Goal: Register for event/course

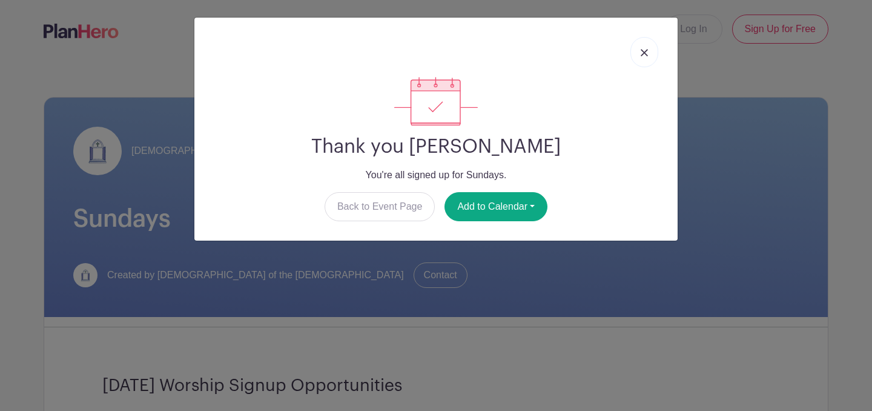
scroll to position [843, 0]
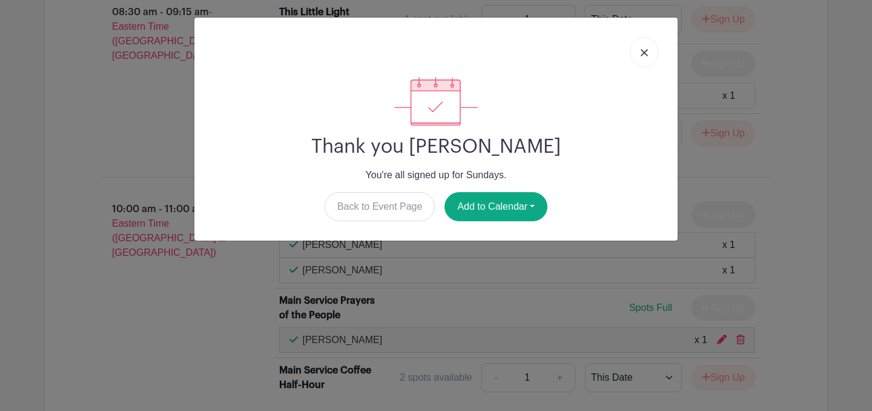
click at [643, 51] on img at bounding box center [644, 52] width 7 height 7
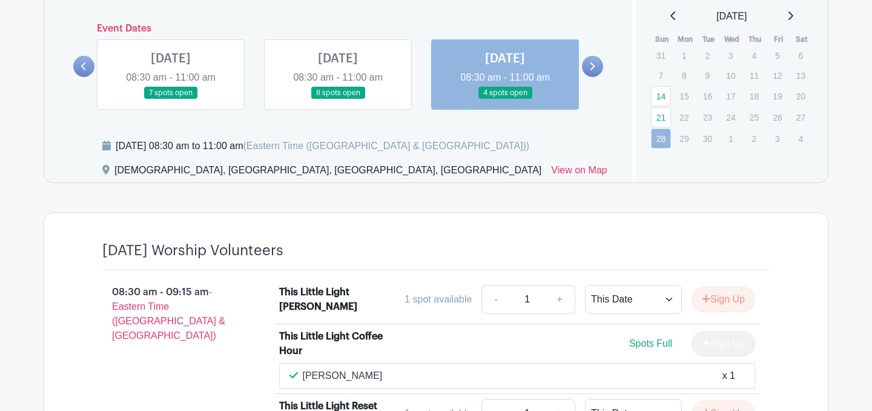
scroll to position [500, 0]
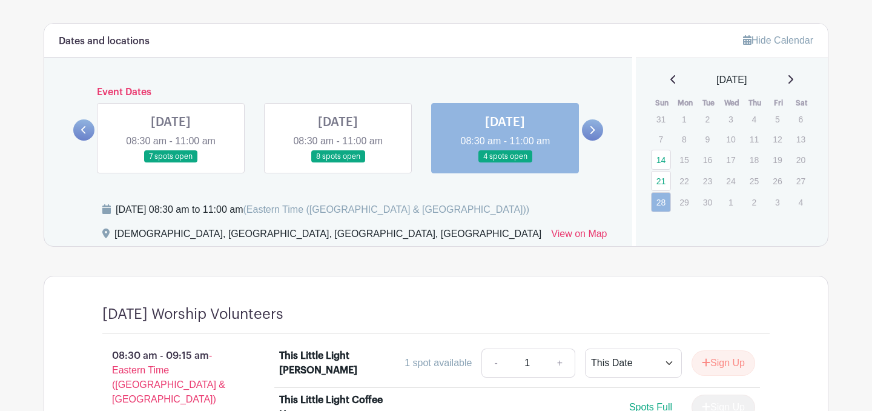
click at [592, 128] on icon at bounding box center [593, 130] width 5 height 8
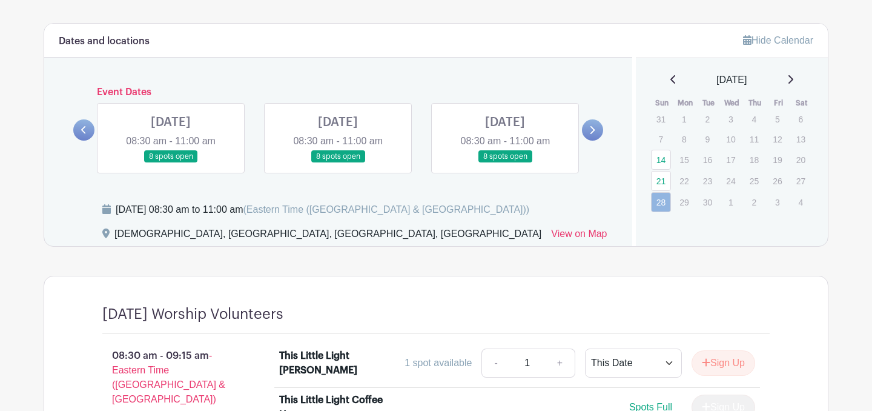
click at [171, 163] on link at bounding box center [171, 163] width 0 height 0
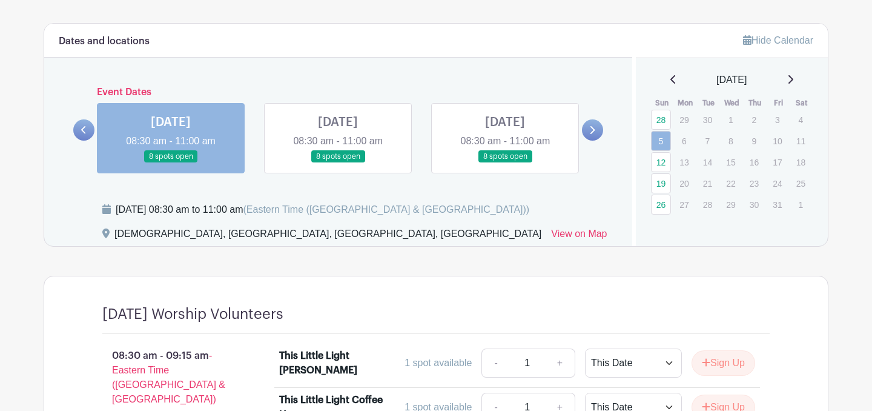
click at [171, 163] on link at bounding box center [171, 163] width 0 height 0
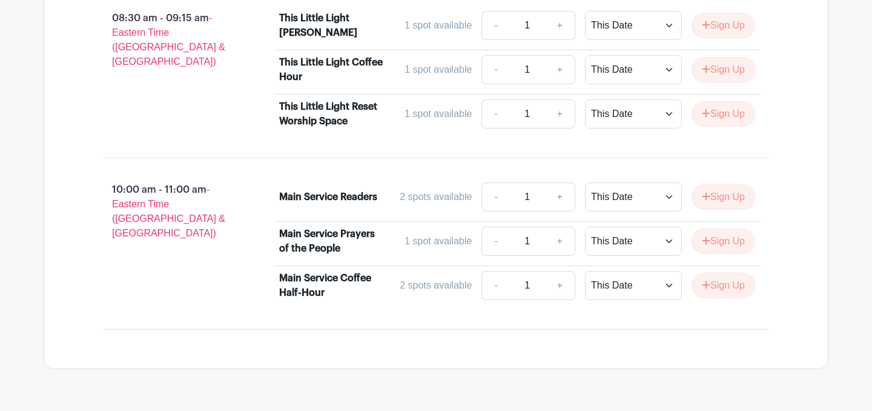
scroll to position [841, 0]
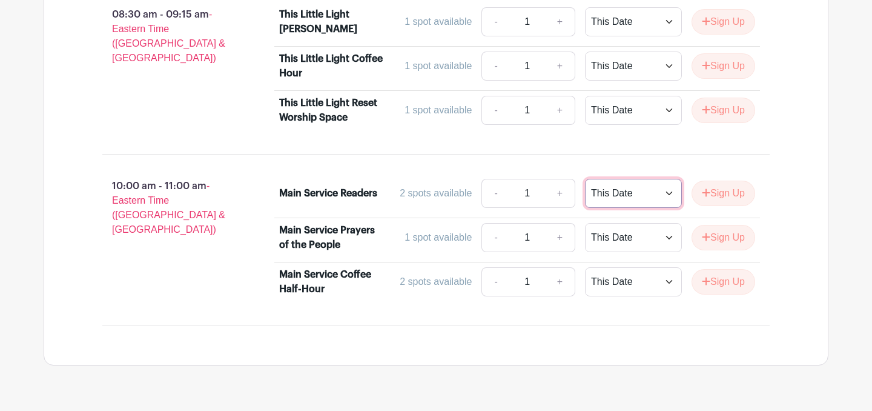
click at [594, 199] on select "This Date Select Dates" at bounding box center [633, 193] width 97 height 29
click at [733, 194] on button "Sign Up" at bounding box center [724, 193] width 64 height 25
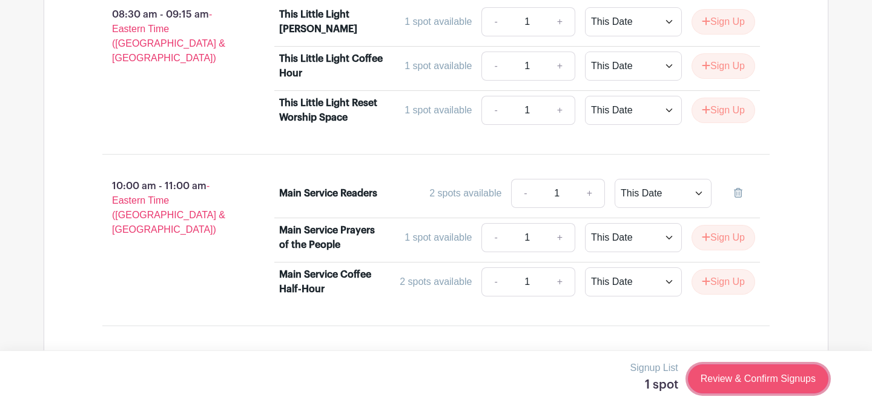
click at [756, 379] on link "Review & Confirm Signups" at bounding box center [758, 378] width 141 height 29
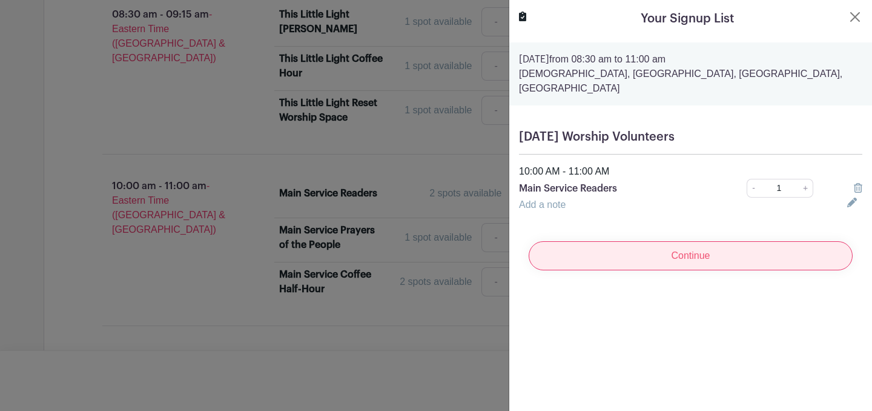
click at [709, 241] on input "Continue" at bounding box center [691, 255] width 324 height 29
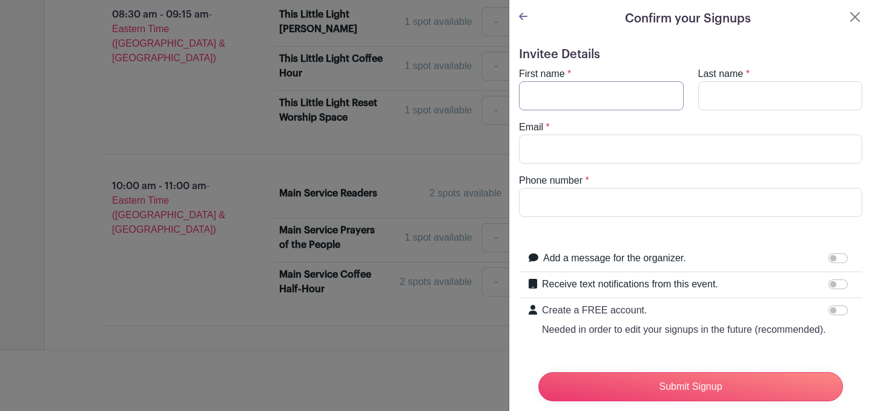
click at [623, 91] on input "First name" at bounding box center [601, 95] width 165 height 29
type input "[PERSON_NAME]"
type input "[EMAIL_ADDRESS][DOMAIN_NAME]"
type input "9174073849"
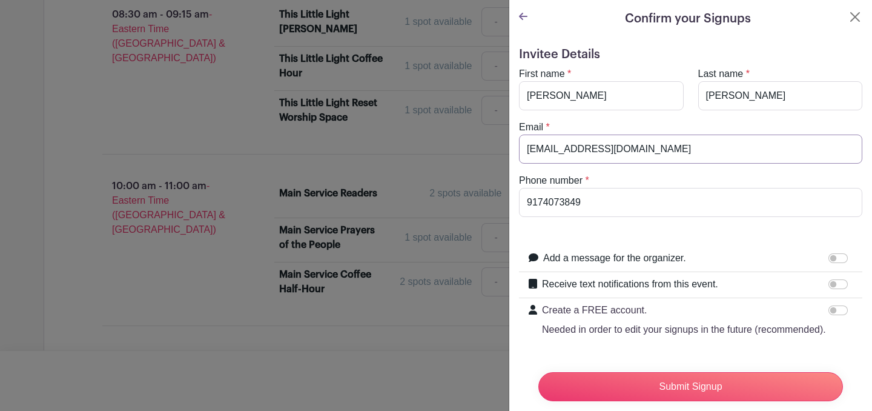
click at [649, 139] on input "[EMAIL_ADDRESS][DOMAIN_NAME]" at bounding box center [690, 148] width 343 height 29
drag, startPoint x: 652, startPoint y: 147, endPoint x: 503, endPoint y: 145, distance: 148.4
click at [503, 394] on div "Signup List 1 spot Review & Confirm Signups Confirm your Signups Invitee Detail…" at bounding box center [436, 394] width 785 height 0
type input "[EMAIL_ADDRESS][DOMAIN_NAME]"
click at [835, 286] on input "Receive text notifications from this event." at bounding box center [838, 284] width 19 height 10
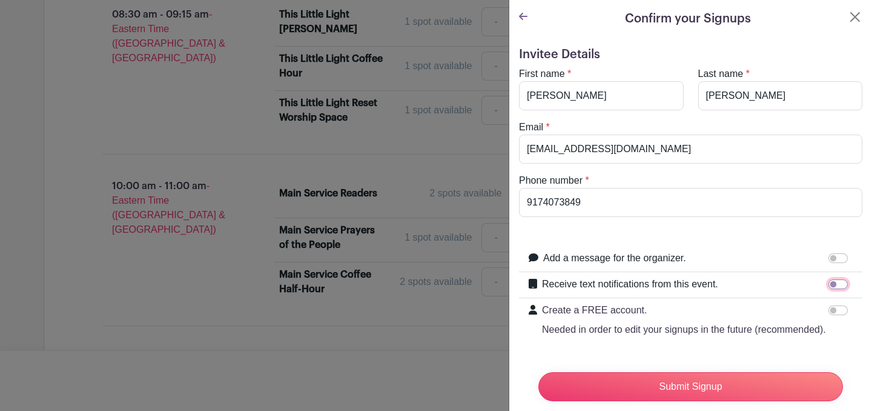
checkbox input "true"
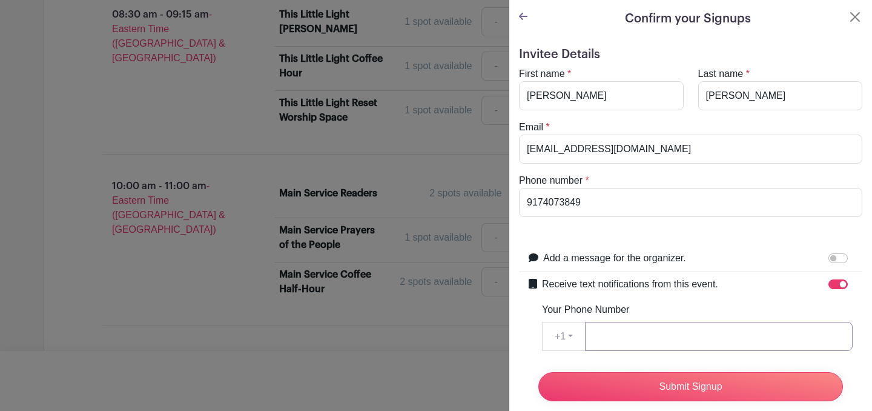
click at [686, 335] on input "Your Phone Number" at bounding box center [719, 336] width 268 height 29
type input "9174073849"
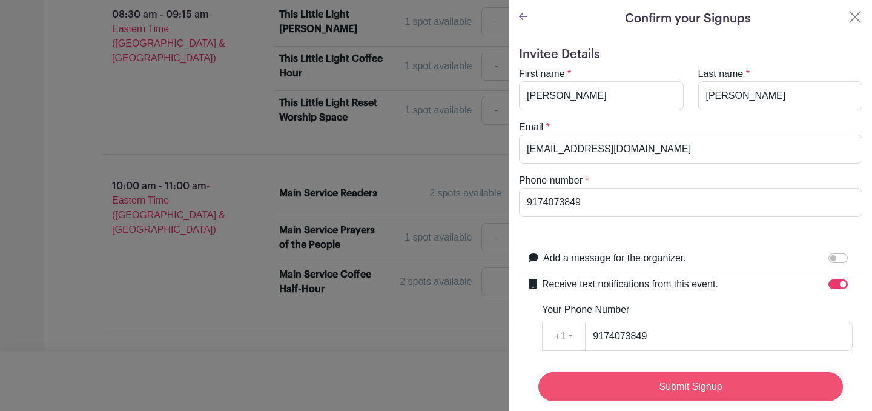
click at [707, 390] on input "Submit Signup" at bounding box center [691, 386] width 305 height 29
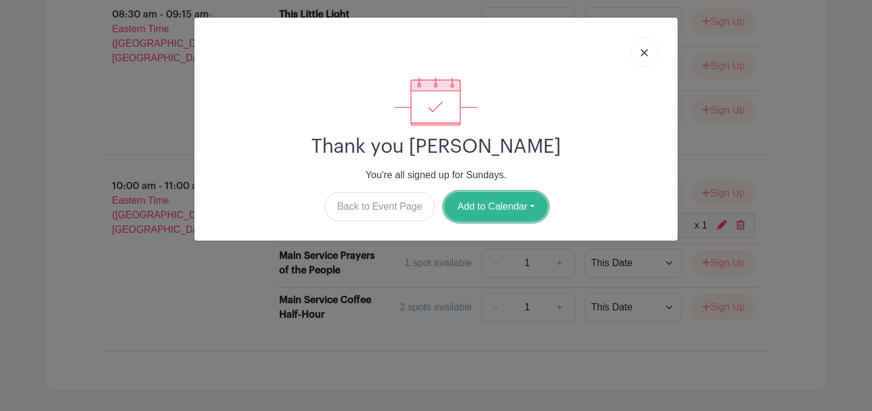
click at [519, 204] on button "Add to Calendar" at bounding box center [496, 206] width 103 height 29
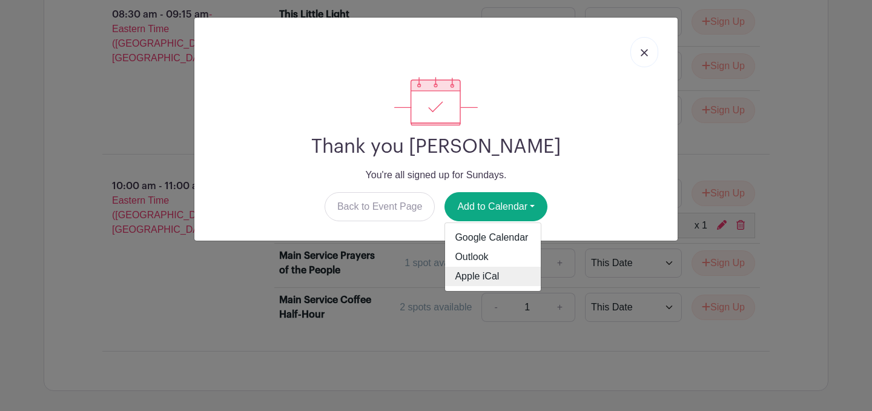
click at [507, 283] on link "Apple iCal" at bounding box center [493, 276] width 96 height 19
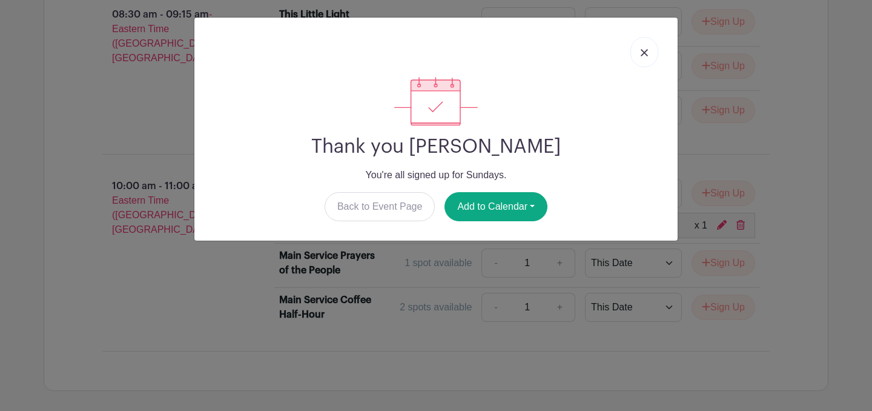
click at [641, 55] on img at bounding box center [644, 52] width 7 height 7
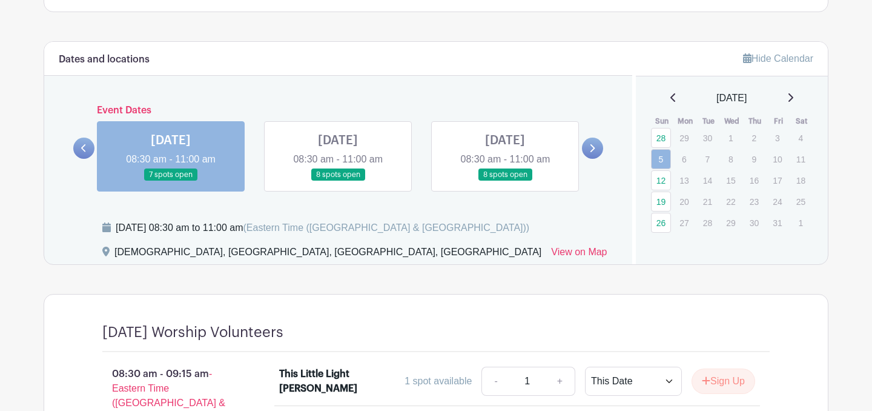
scroll to position [477, 0]
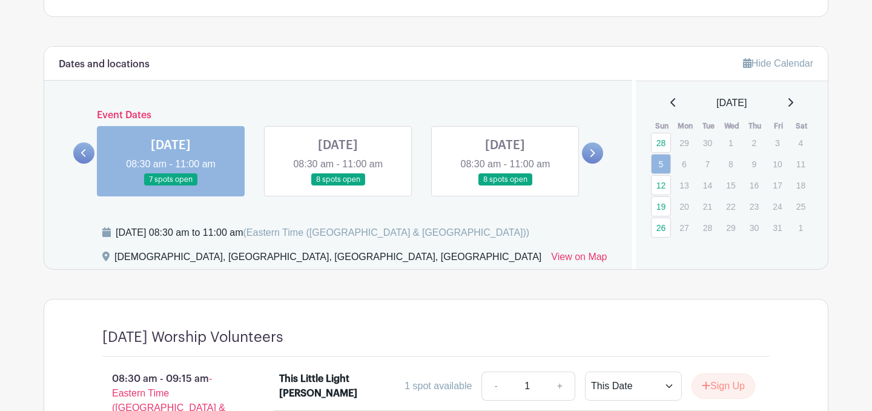
click at [593, 154] on icon at bounding box center [591, 152] width 5 height 9
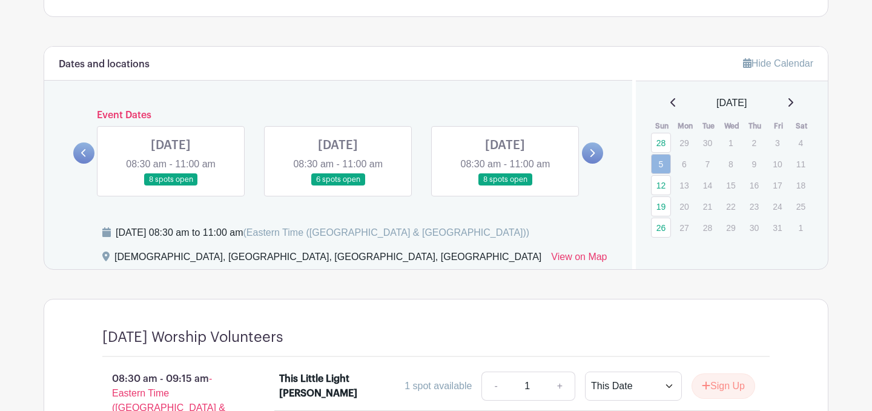
click at [338, 186] on link at bounding box center [338, 186] width 0 height 0
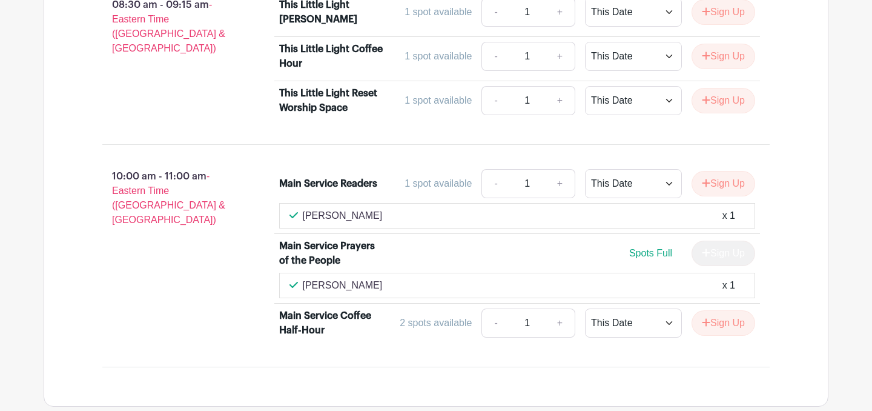
scroll to position [852, 0]
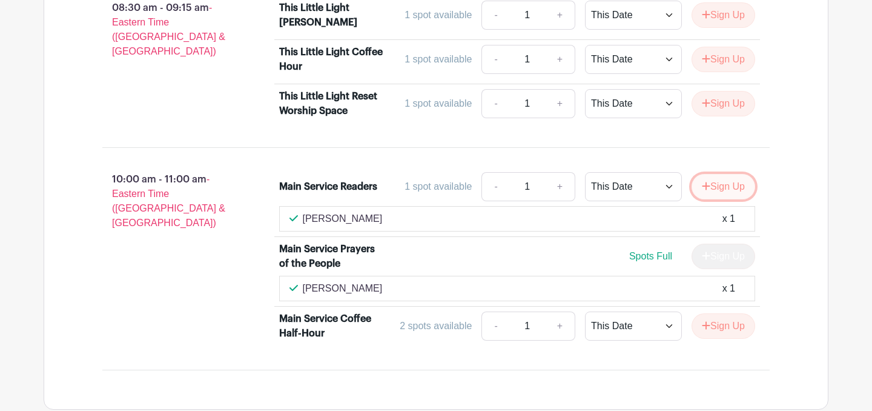
click at [727, 187] on button "Sign Up" at bounding box center [724, 186] width 64 height 25
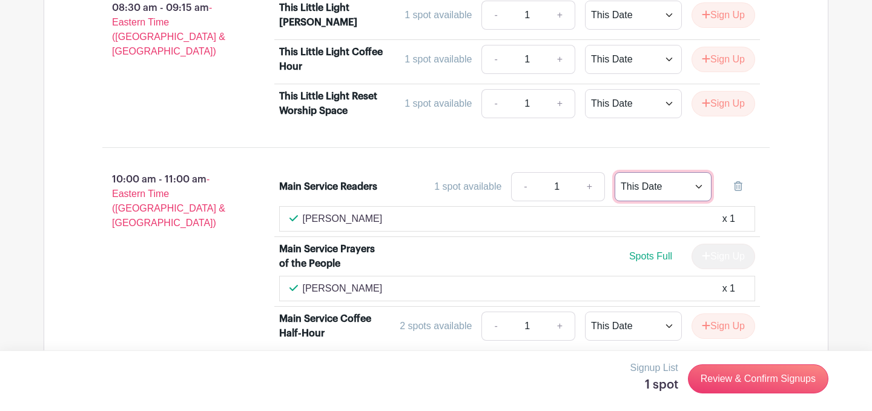
click at [668, 189] on select "This Date Select Dates" at bounding box center [663, 186] width 97 height 29
select select "select_dates"
click at [615, 172] on select "This Date Select Dates" at bounding box center [663, 186] width 97 height 29
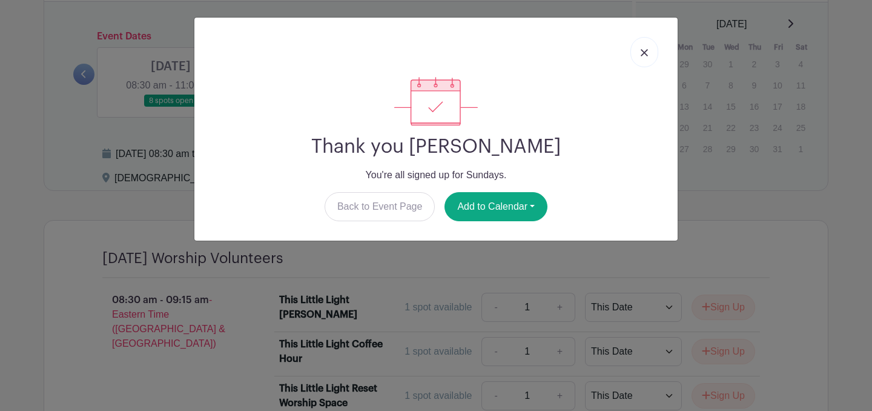
scroll to position [552, 0]
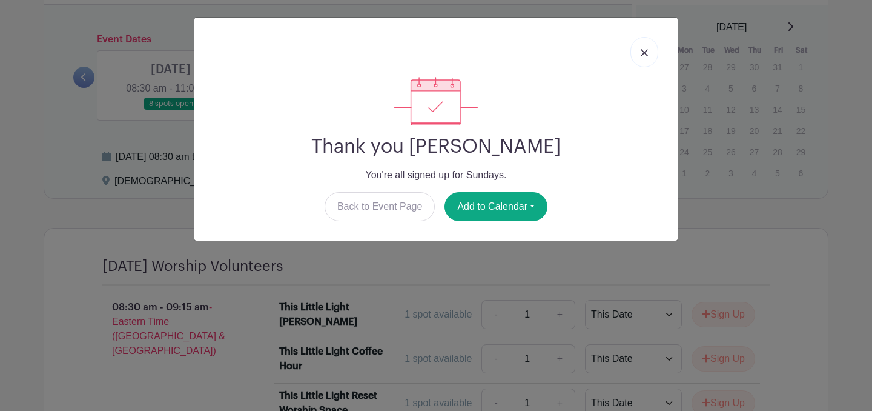
click at [644, 48] on link at bounding box center [645, 52] width 28 height 30
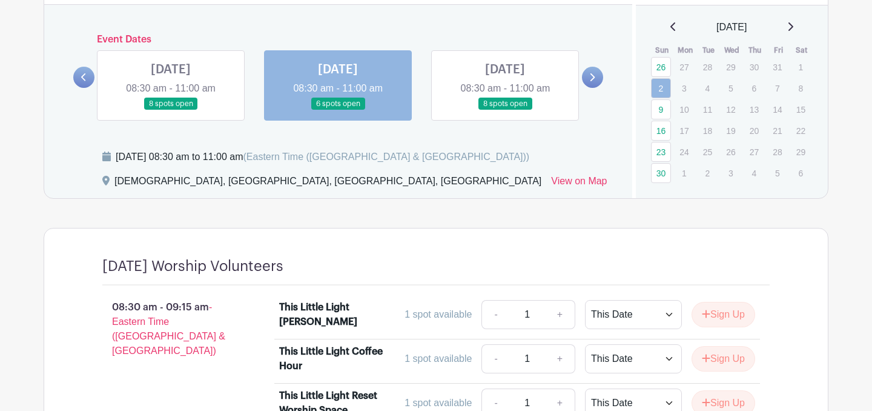
click at [505, 110] on link at bounding box center [505, 110] width 0 height 0
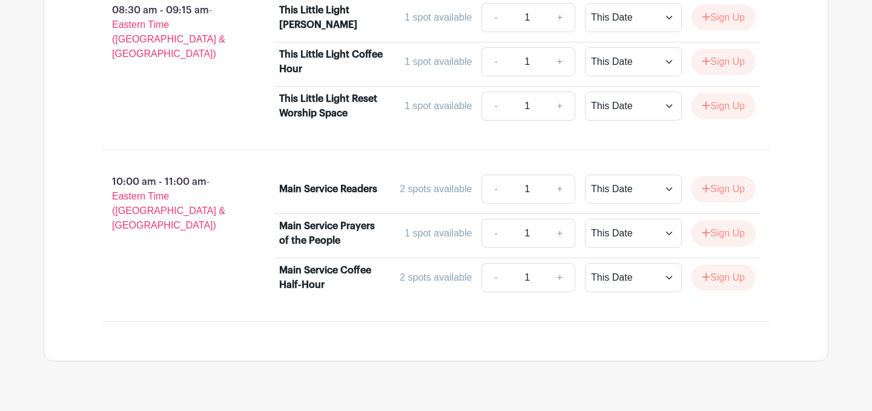
scroll to position [850, 0]
click at [727, 182] on button "Sign Up" at bounding box center [724, 187] width 64 height 25
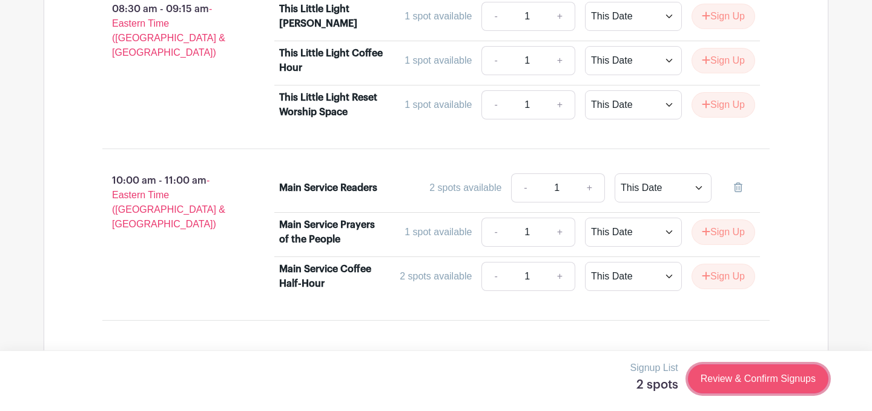
click at [747, 382] on link "Review & Confirm Signups" at bounding box center [758, 378] width 141 height 29
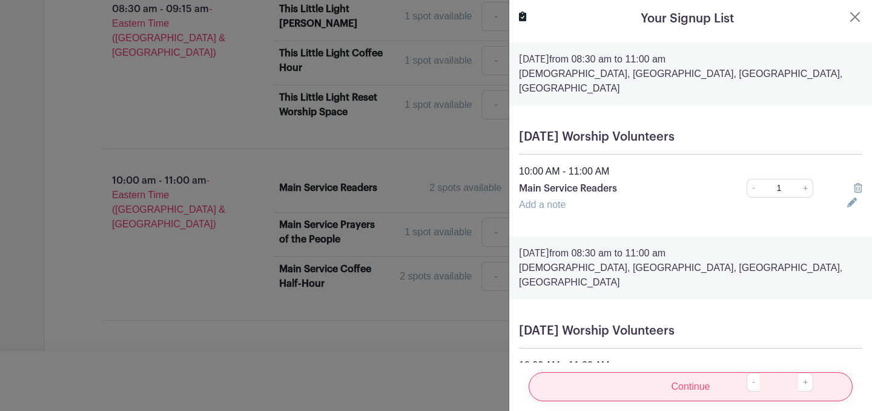
click at [714, 381] on input "Continue" at bounding box center [691, 386] width 324 height 29
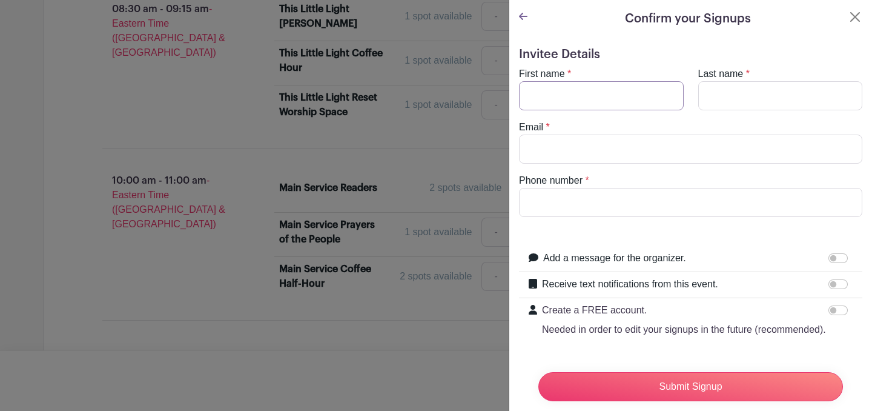
click at [641, 93] on input "First name" at bounding box center [601, 95] width 165 height 29
type input "[PERSON_NAME]"
type input "[EMAIL_ADDRESS][DOMAIN_NAME]"
type input "9174073849"
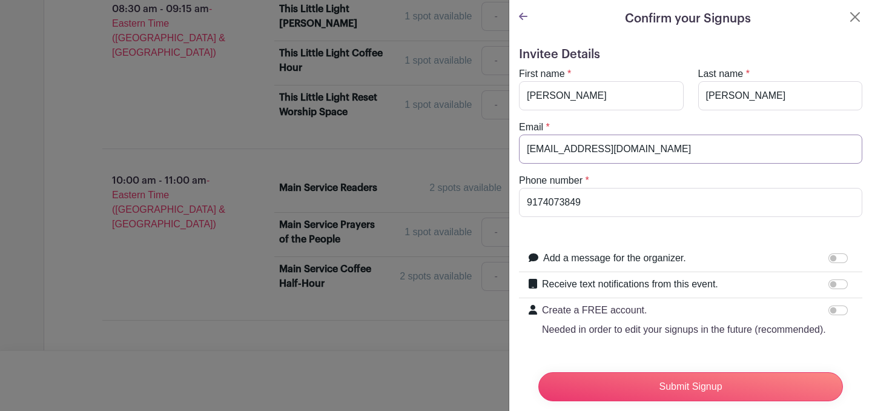
drag, startPoint x: 664, startPoint y: 149, endPoint x: 496, endPoint y: 150, distance: 168.4
click at [496, 389] on div "Signup List 2 spots Review & Confirm Signups Confirm your Signups Invitee Detai…" at bounding box center [436, 389] width 785 height 0
type input "[EMAIL_ADDRESS][DOMAIN_NAME]"
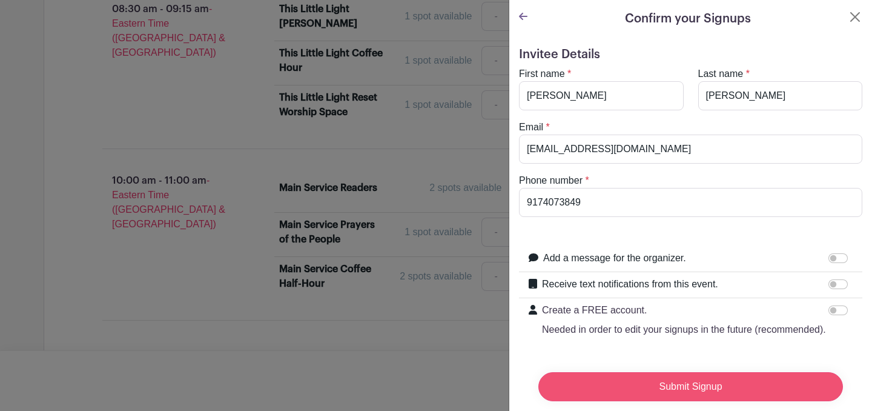
click at [691, 393] on input "Submit Signup" at bounding box center [691, 386] width 305 height 29
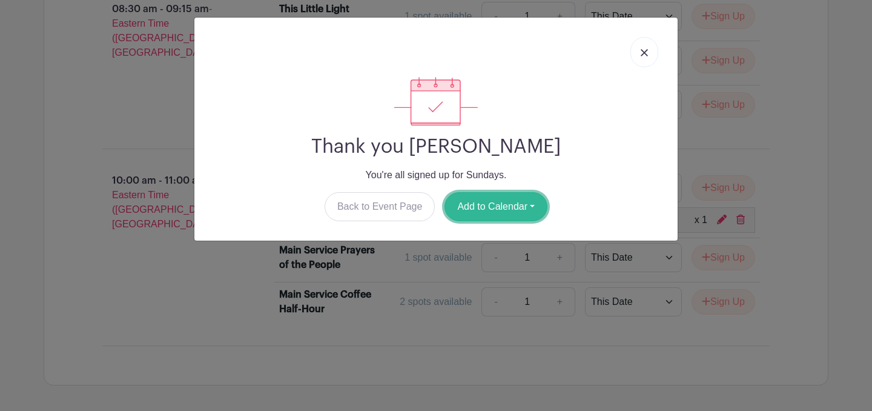
click at [512, 204] on button "Add to Calendar" at bounding box center [496, 206] width 103 height 29
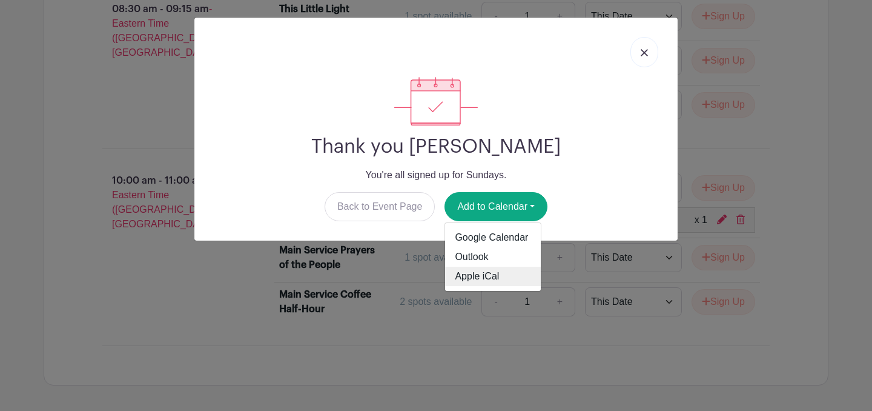
click at [485, 273] on link "Apple iCal" at bounding box center [493, 276] width 96 height 19
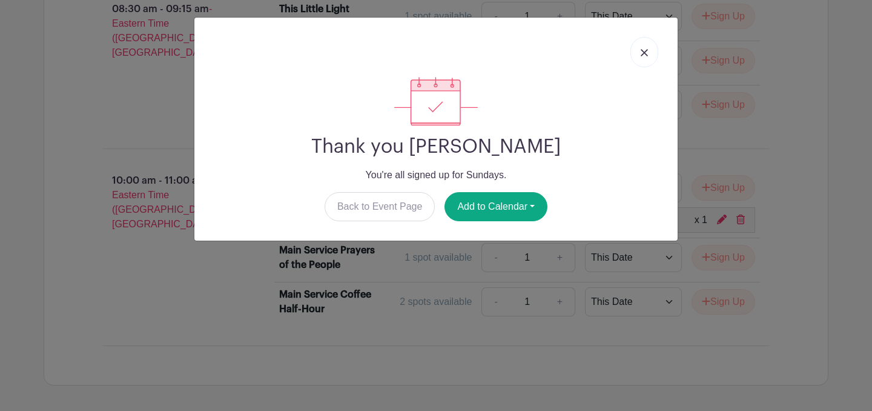
click at [644, 51] on img at bounding box center [644, 52] width 7 height 7
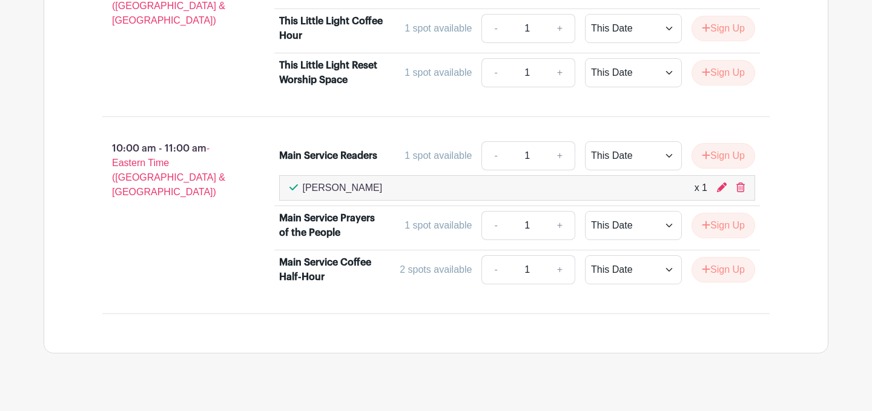
scroll to position [884, 0]
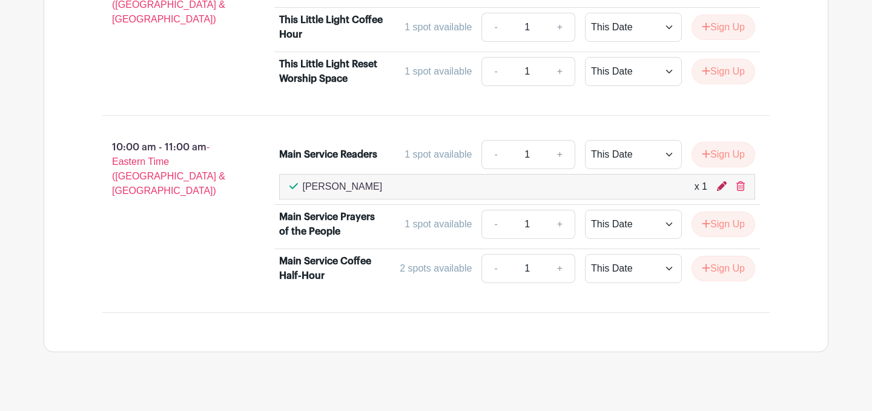
click at [723, 188] on icon at bounding box center [722, 186] width 10 height 10
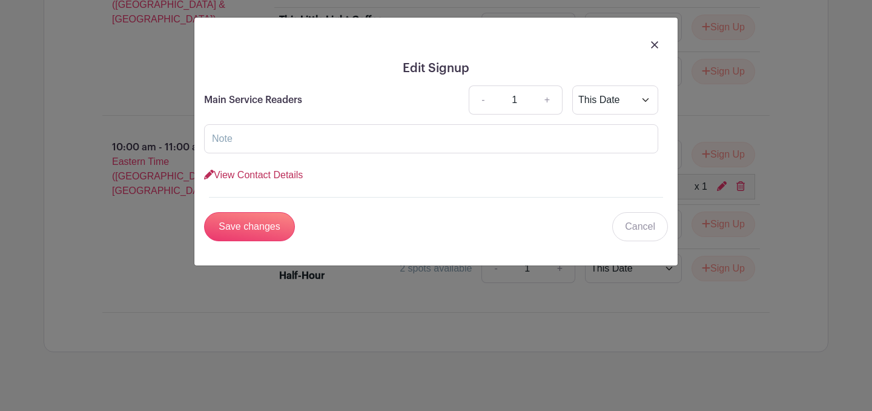
click at [271, 173] on link "View Contact Details" at bounding box center [253, 175] width 99 height 10
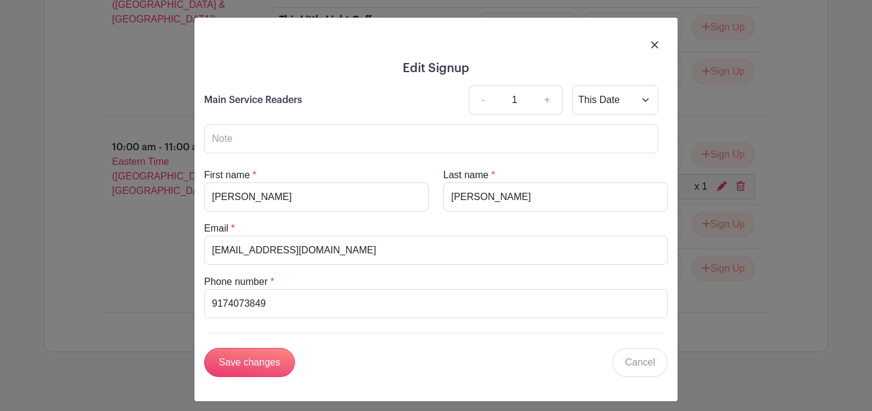
scroll to position [8, 0]
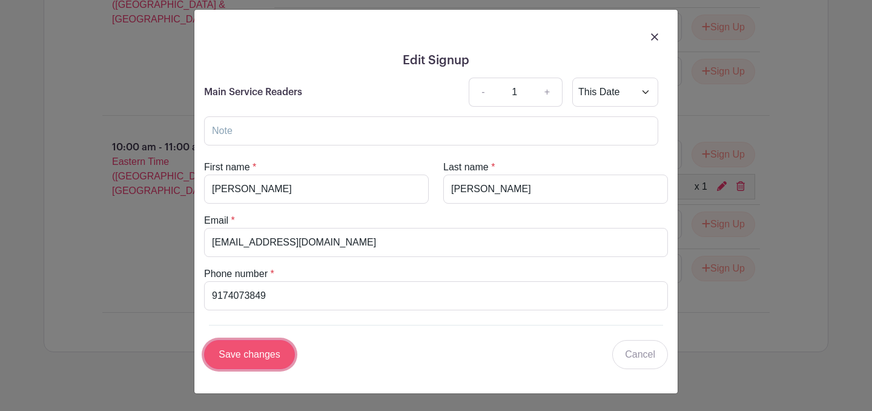
click at [260, 348] on input "Save changes" at bounding box center [249, 354] width 91 height 29
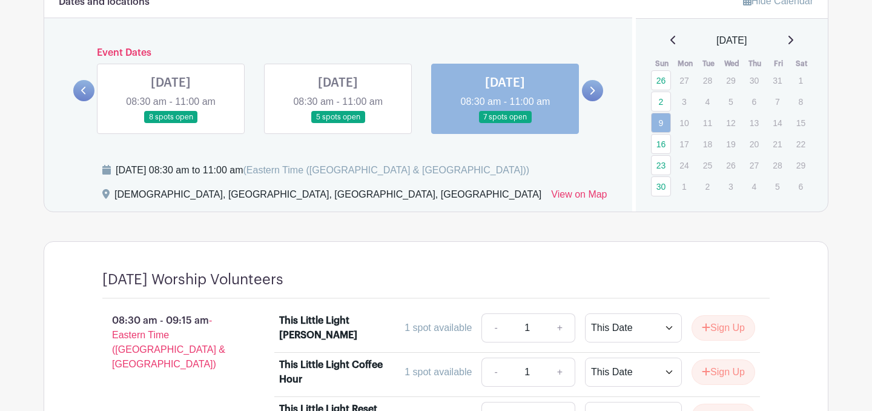
scroll to position [536, 0]
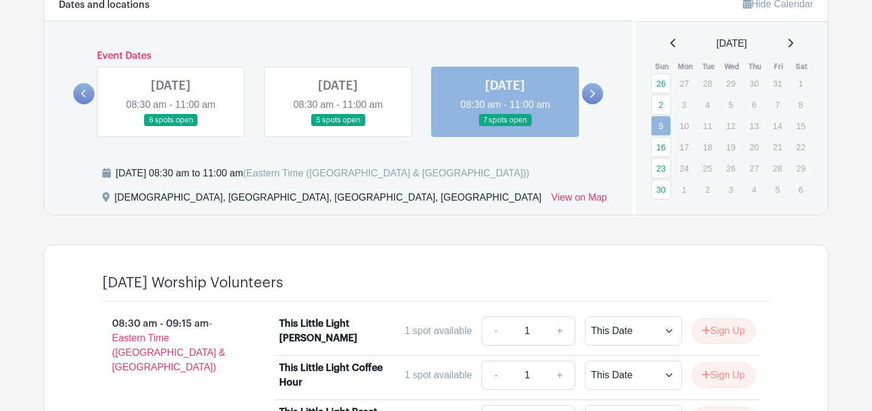
click at [591, 94] on icon at bounding box center [591, 93] width 5 height 9
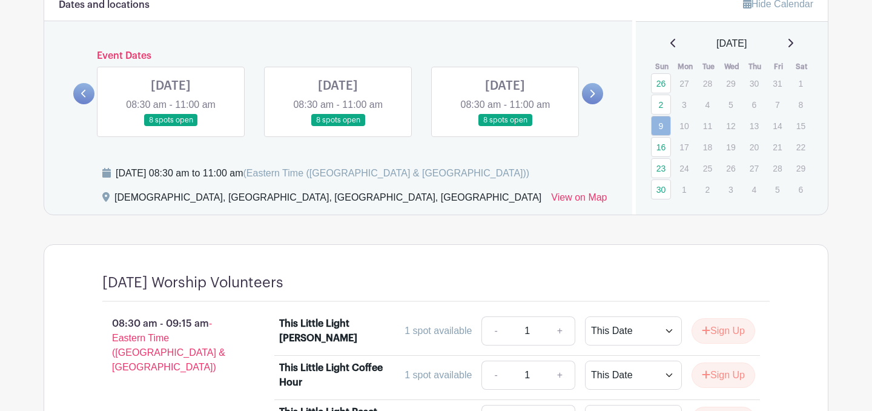
click at [505, 127] on link at bounding box center [505, 127] width 0 height 0
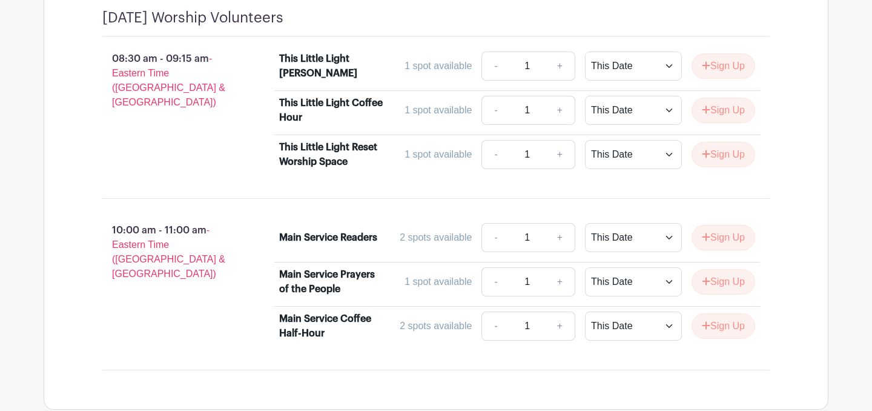
scroll to position [802, 0]
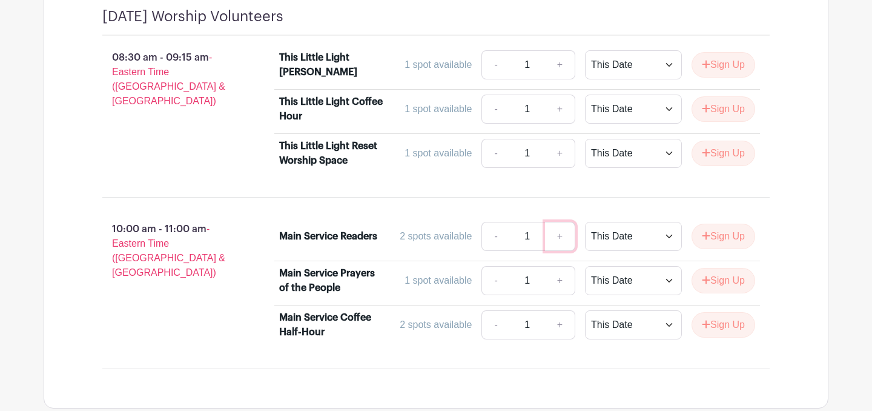
click at [556, 237] on link "+" at bounding box center [560, 236] width 30 height 29
click at [492, 238] on link "-" at bounding box center [496, 236] width 28 height 29
type input "1"
click at [729, 237] on button "Sign Up" at bounding box center [724, 236] width 64 height 25
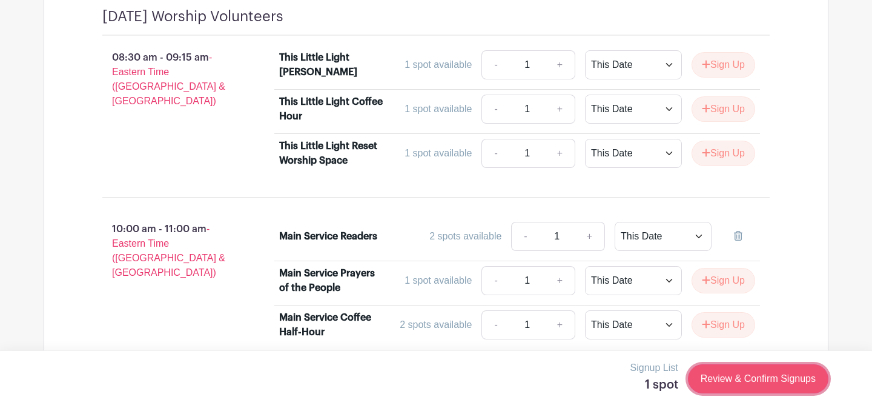
click at [778, 380] on link "Review & Confirm Signups" at bounding box center [758, 378] width 141 height 29
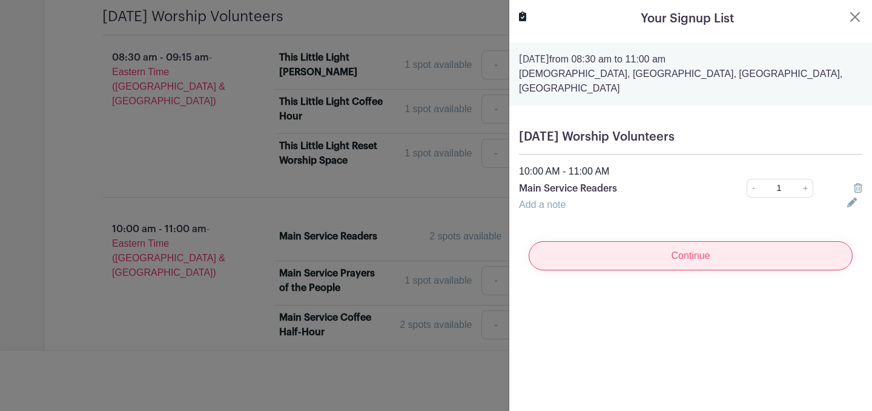
click at [704, 244] on input "Continue" at bounding box center [691, 255] width 324 height 29
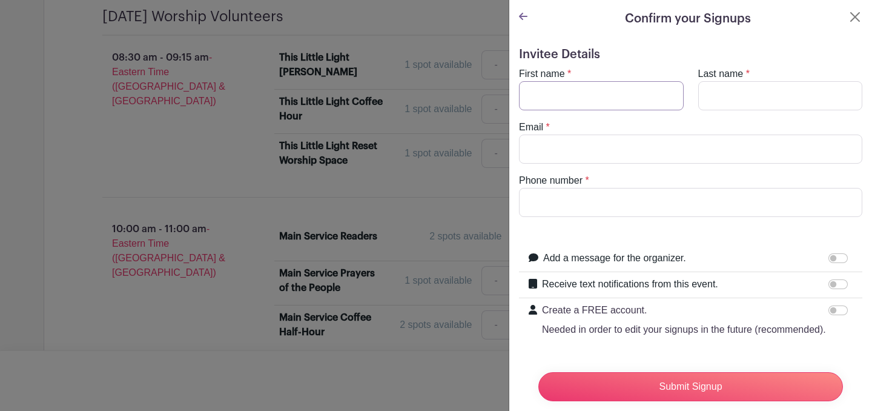
click at [612, 93] on input "First name" at bounding box center [601, 95] width 165 height 29
type input "[PERSON_NAME]"
type input "[EMAIL_ADDRESS][DOMAIN_NAME]"
type input "9174073849"
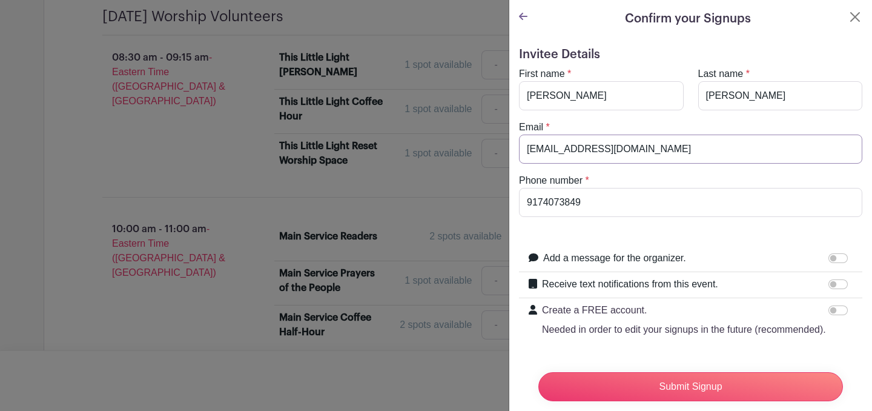
drag, startPoint x: 658, startPoint y: 147, endPoint x: 506, endPoint y: 150, distance: 151.5
type input "[EMAIL_ADDRESS][DOMAIN_NAME]"
click at [833, 288] on input "Receive text notifications from this event." at bounding box center [838, 284] width 19 height 10
checkbox input "true"
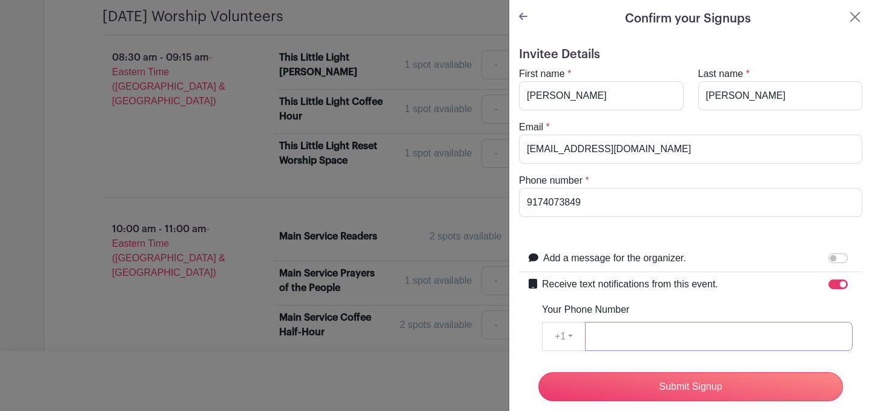
click at [676, 338] on input "Your Phone Number" at bounding box center [719, 336] width 268 height 29
type input "9174073849"
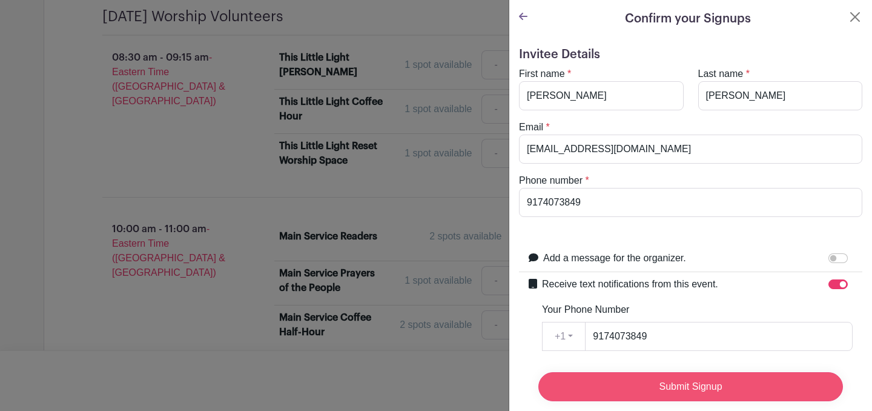
click at [666, 388] on input "Submit Signup" at bounding box center [691, 386] width 305 height 29
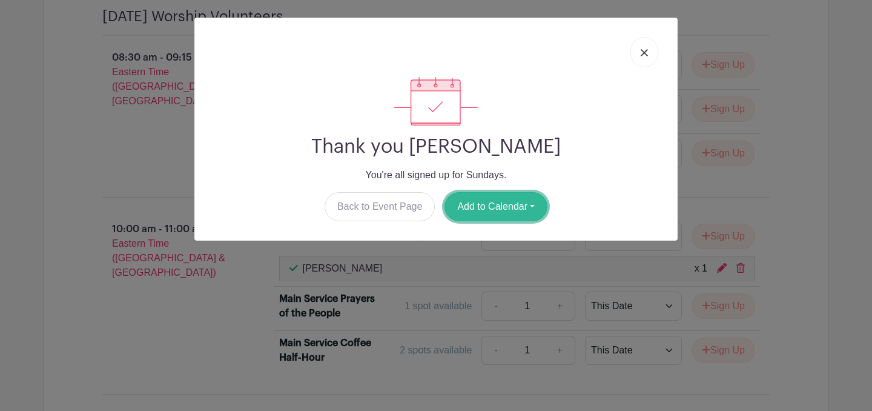
click at [528, 210] on button "Add to Calendar" at bounding box center [496, 206] width 103 height 29
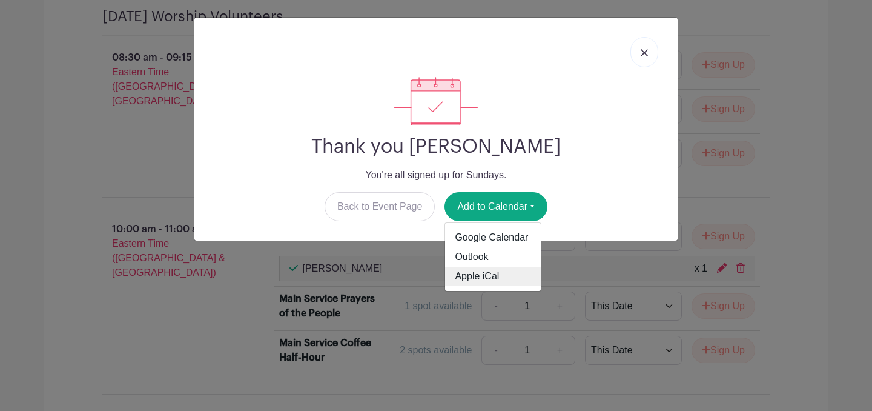
click at [515, 271] on link "Apple iCal" at bounding box center [493, 276] width 96 height 19
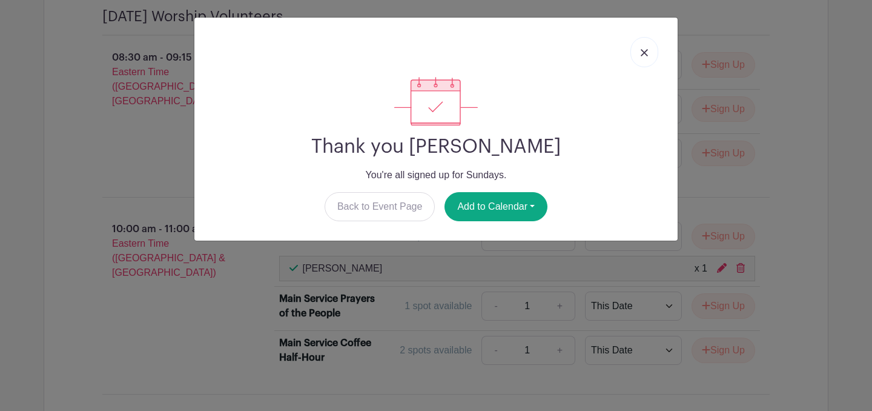
click at [643, 56] on img at bounding box center [644, 52] width 7 height 7
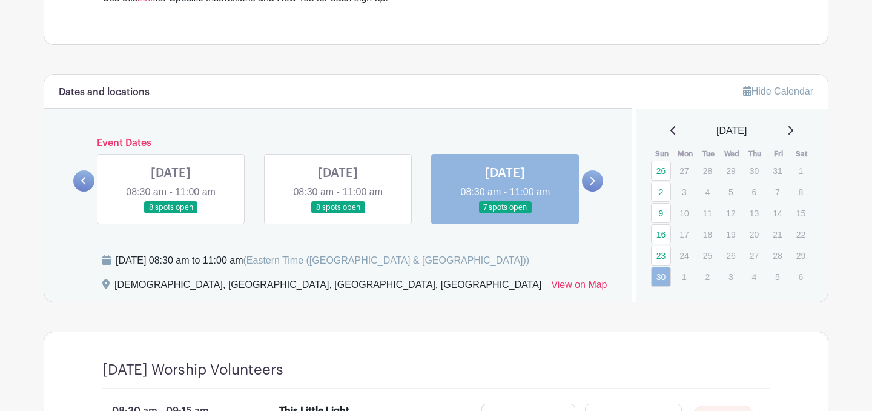
scroll to position [433, 0]
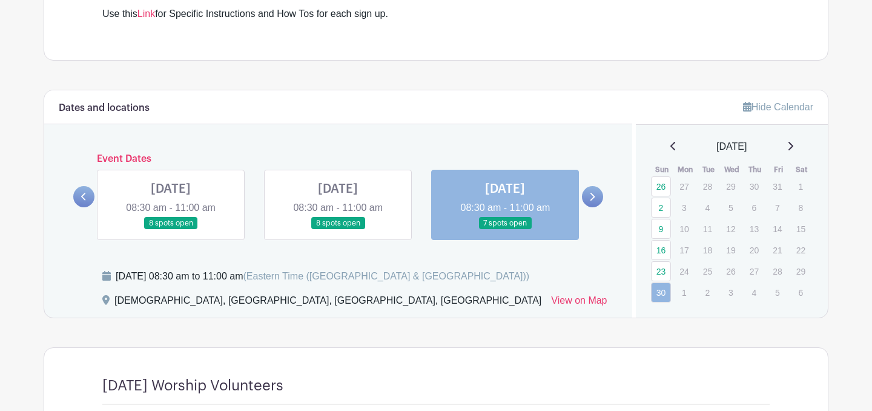
click at [593, 195] on icon at bounding box center [591, 196] width 5 height 9
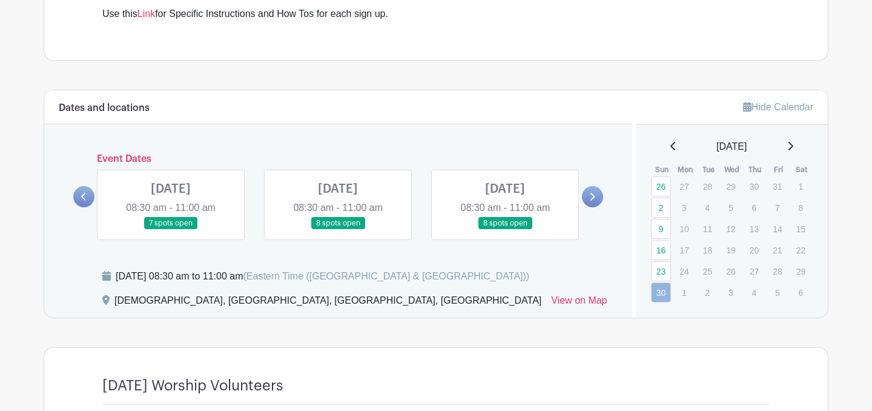
click at [586, 197] on link at bounding box center [592, 196] width 21 height 21
click at [85, 193] on icon at bounding box center [83, 196] width 5 height 9
click at [338, 230] on link at bounding box center [338, 230] width 0 height 0
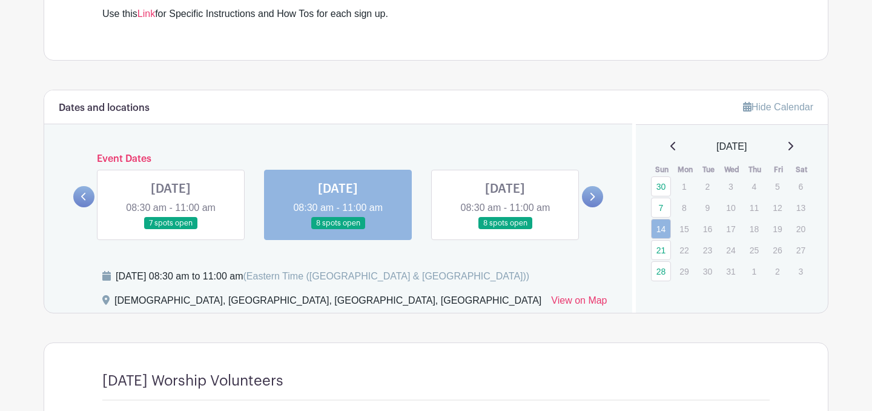
click at [171, 230] on link at bounding box center [171, 230] width 0 height 0
click at [79, 198] on link at bounding box center [83, 196] width 21 height 21
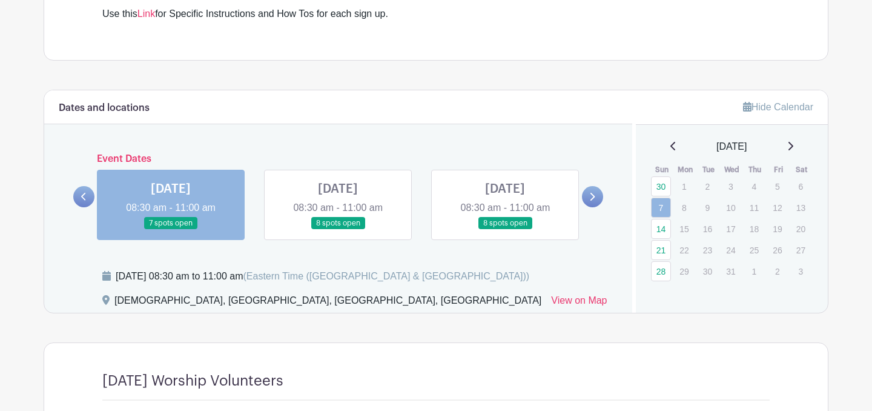
click at [593, 194] on icon at bounding box center [593, 197] width 5 height 8
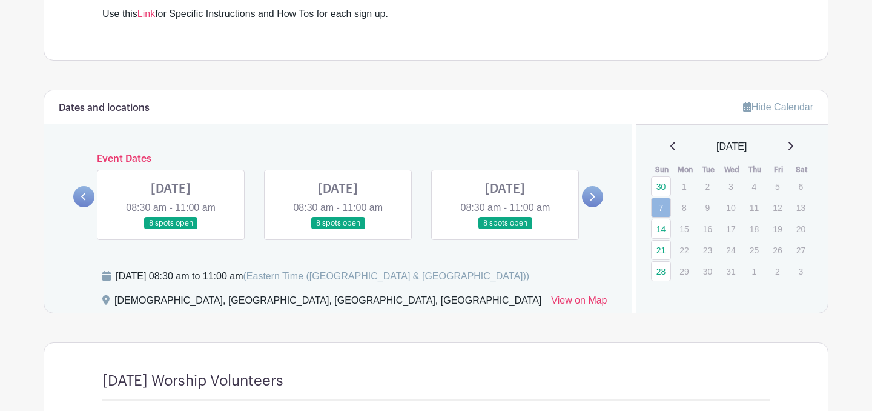
click at [82, 194] on icon at bounding box center [83, 197] width 5 height 8
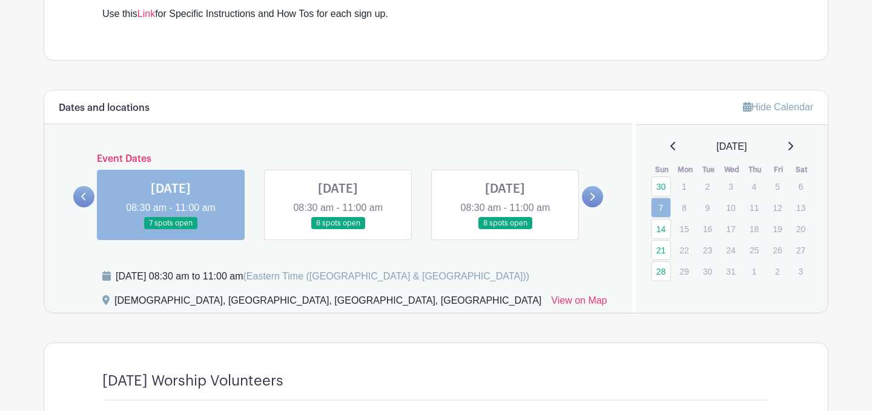
click at [171, 230] on link at bounding box center [171, 230] width 0 height 0
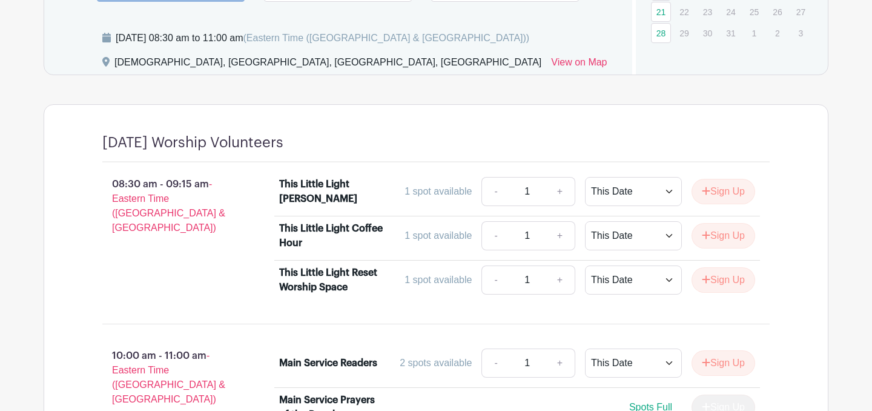
scroll to position [685, 0]
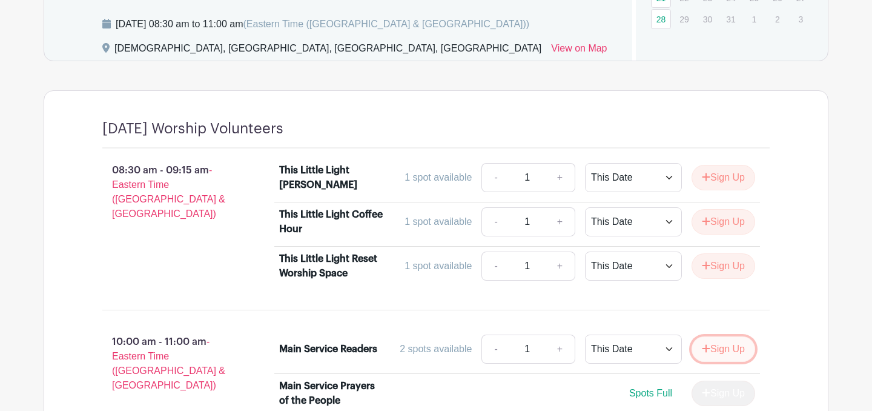
click at [732, 346] on button "Sign Up" at bounding box center [724, 348] width 64 height 25
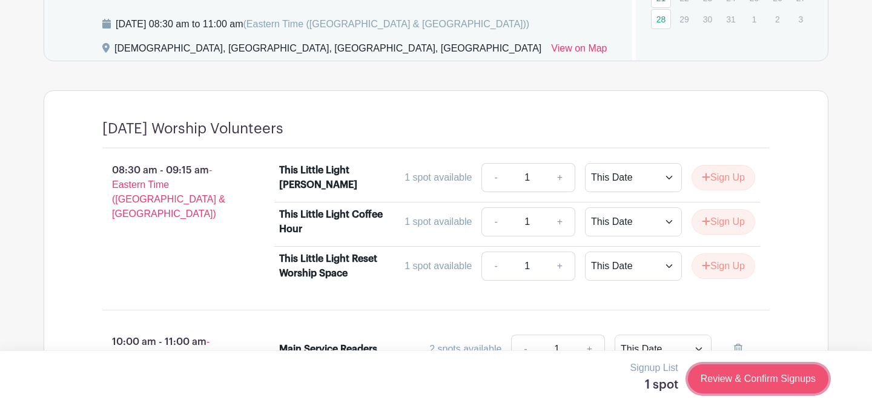
click at [741, 383] on link "Review & Confirm Signups" at bounding box center [758, 378] width 141 height 29
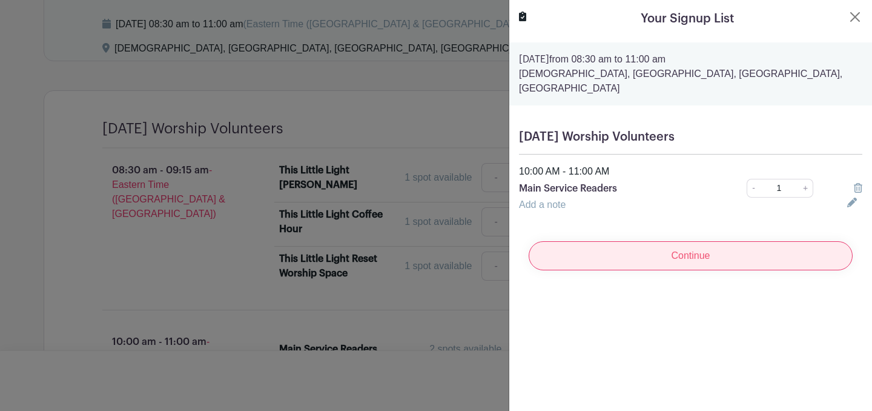
click at [700, 247] on input "Continue" at bounding box center [691, 255] width 324 height 29
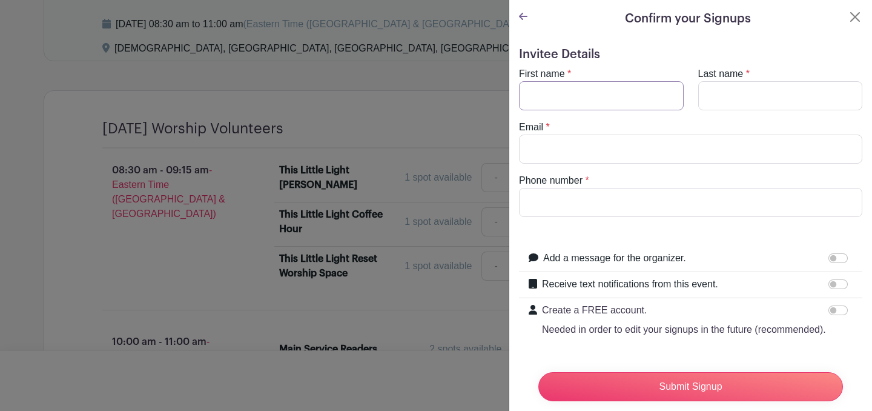
click at [641, 104] on input "First name" at bounding box center [601, 95] width 165 height 29
type input "[PERSON_NAME]"
type input "[EMAIL_ADDRESS][DOMAIN_NAME]"
type input "9174073849"
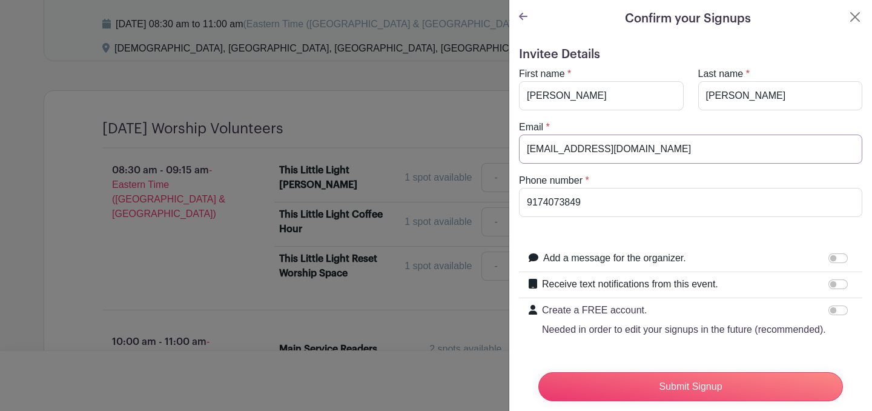
click at [656, 152] on input "[EMAIL_ADDRESS][DOMAIN_NAME]" at bounding box center [690, 148] width 343 height 29
type input "[EMAIL_ADDRESS][DOMAIN_NAME]"
click at [834, 282] on input "Receive text notifications from this event." at bounding box center [838, 284] width 19 height 10
checkbox input "true"
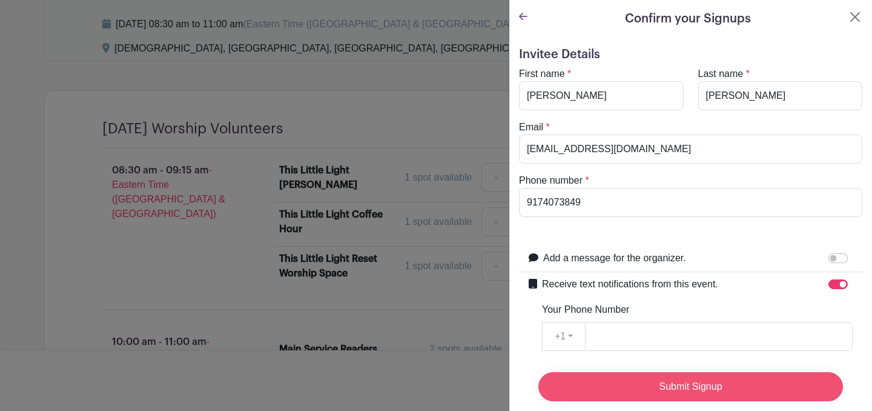
click at [692, 388] on input "Submit Signup" at bounding box center [691, 386] width 305 height 29
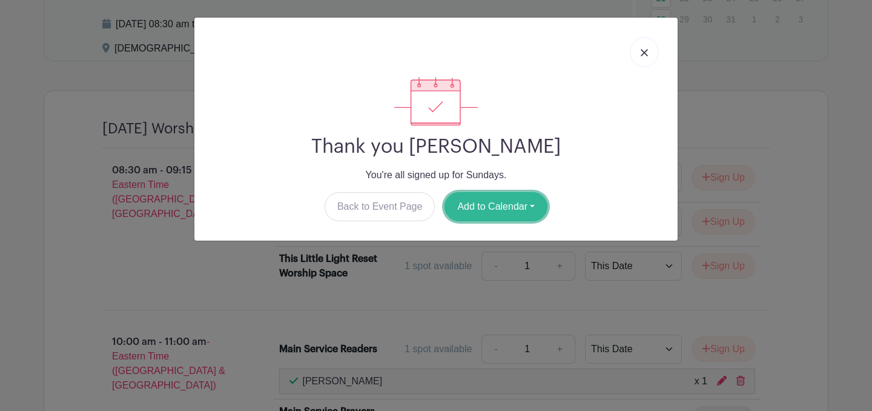
click at [502, 209] on button "Add to Calendar" at bounding box center [496, 206] width 103 height 29
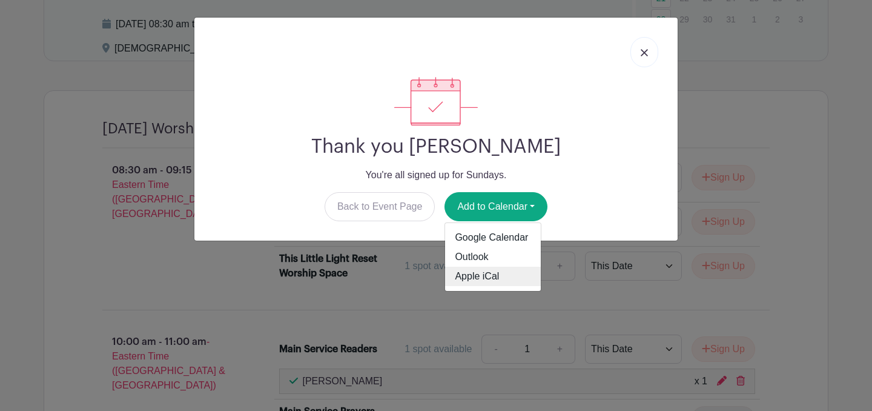
click at [505, 274] on link "Apple iCal" at bounding box center [493, 276] width 96 height 19
